Goal: Navigation & Orientation: Find specific page/section

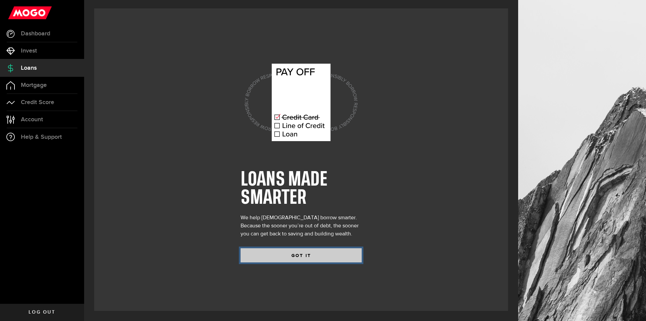
click at [338, 258] on button "GOT IT" at bounding box center [301, 255] width 121 height 14
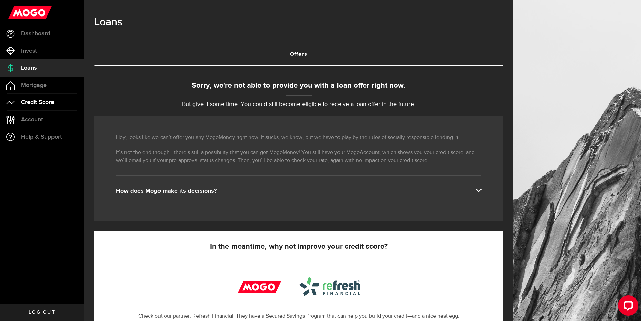
click at [46, 103] on span "Credit Score" at bounding box center [37, 102] width 33 height 6
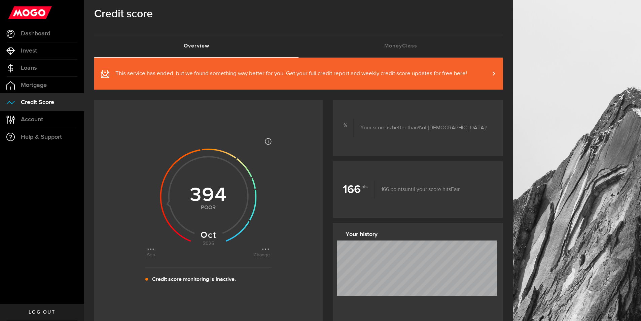
scroll to position [34, 0]
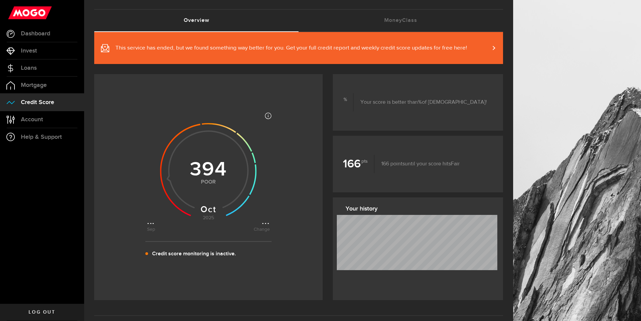
click at [208, 252] on p "Credit score monitoring is inactive." at bounding box center [194, 254] width 84 height 8
click at [15, 126] on link "Account Compte" at bounding box center [42, 119] width 84 height 17
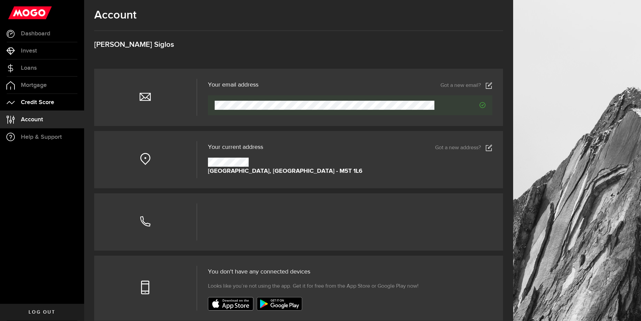
click at [50, 99] on span "Credit Score" at bounding box center [37, 102] width 33 height 6
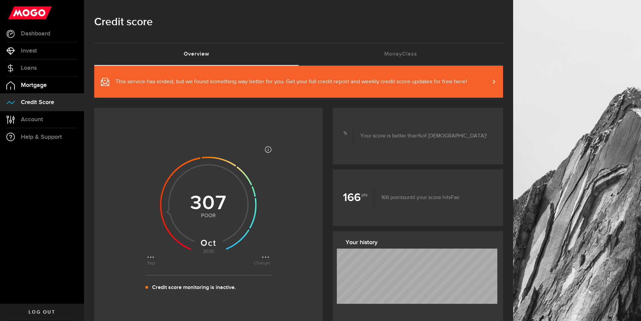
click at [43, 84] on span "Mortgage" at bounding box center [34, 85] width 26 height 6
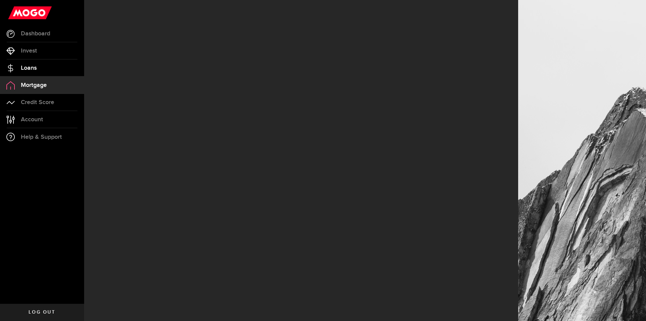
click at [28, 63] on link "Loans" at bounding box center [42, 68] width 84 height 17
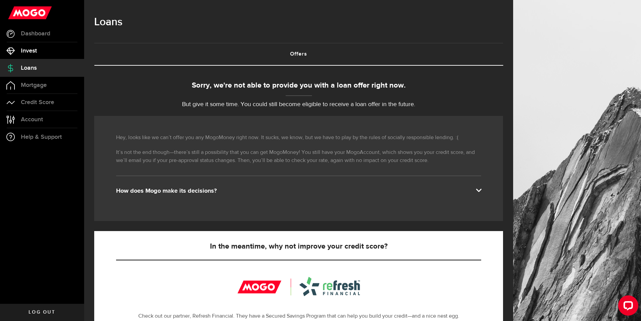
click at [28, 53] on span "Invest" at bounding box center [29, 51] width 16 height 6
